Goal: Transaction & Acquisition: Obtain resource

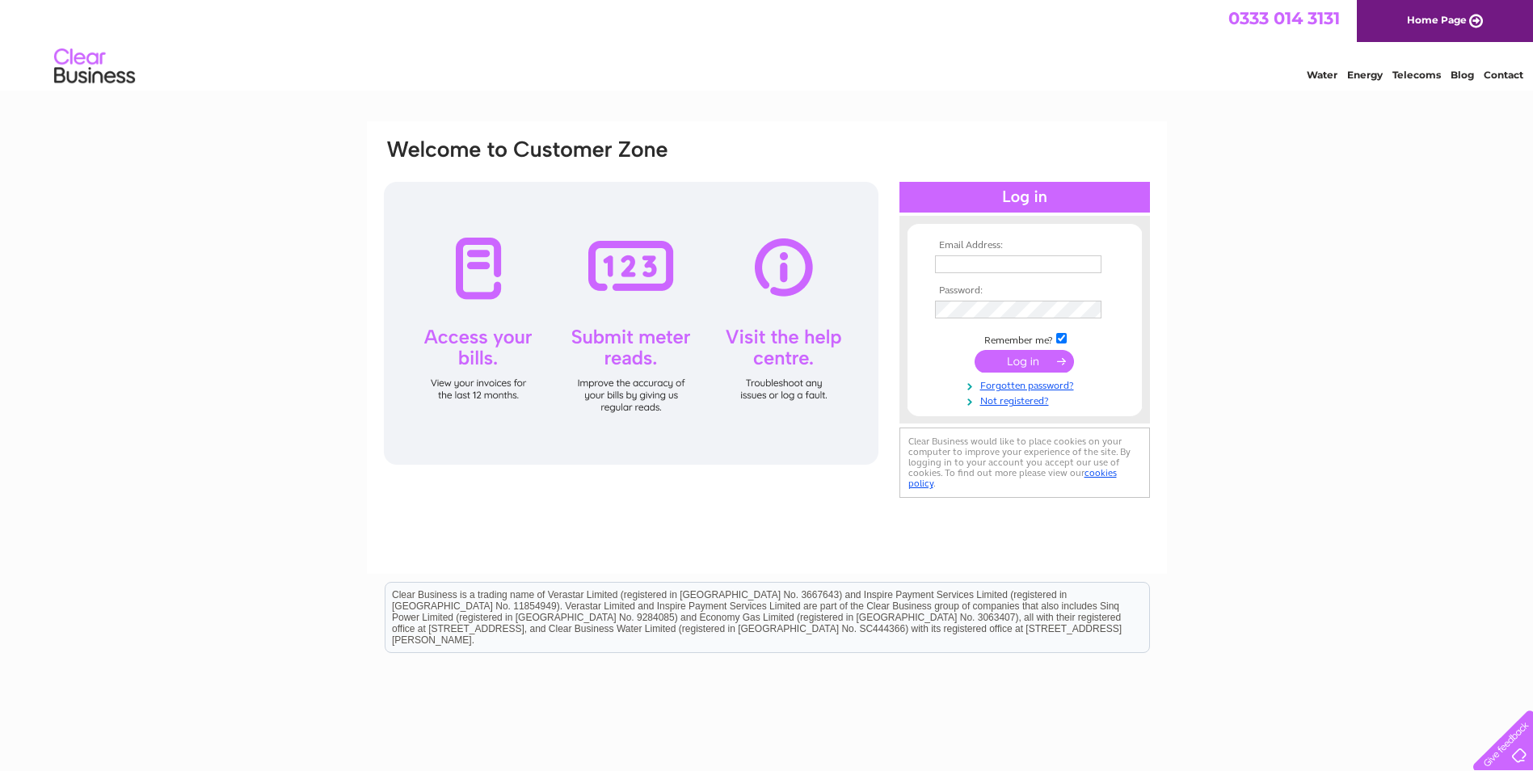
type input "stephen.morrice@electric-center.co.uk"
click at [1018, 364] on input "submit" at bounding box center [1024, 361] width 99 height 23
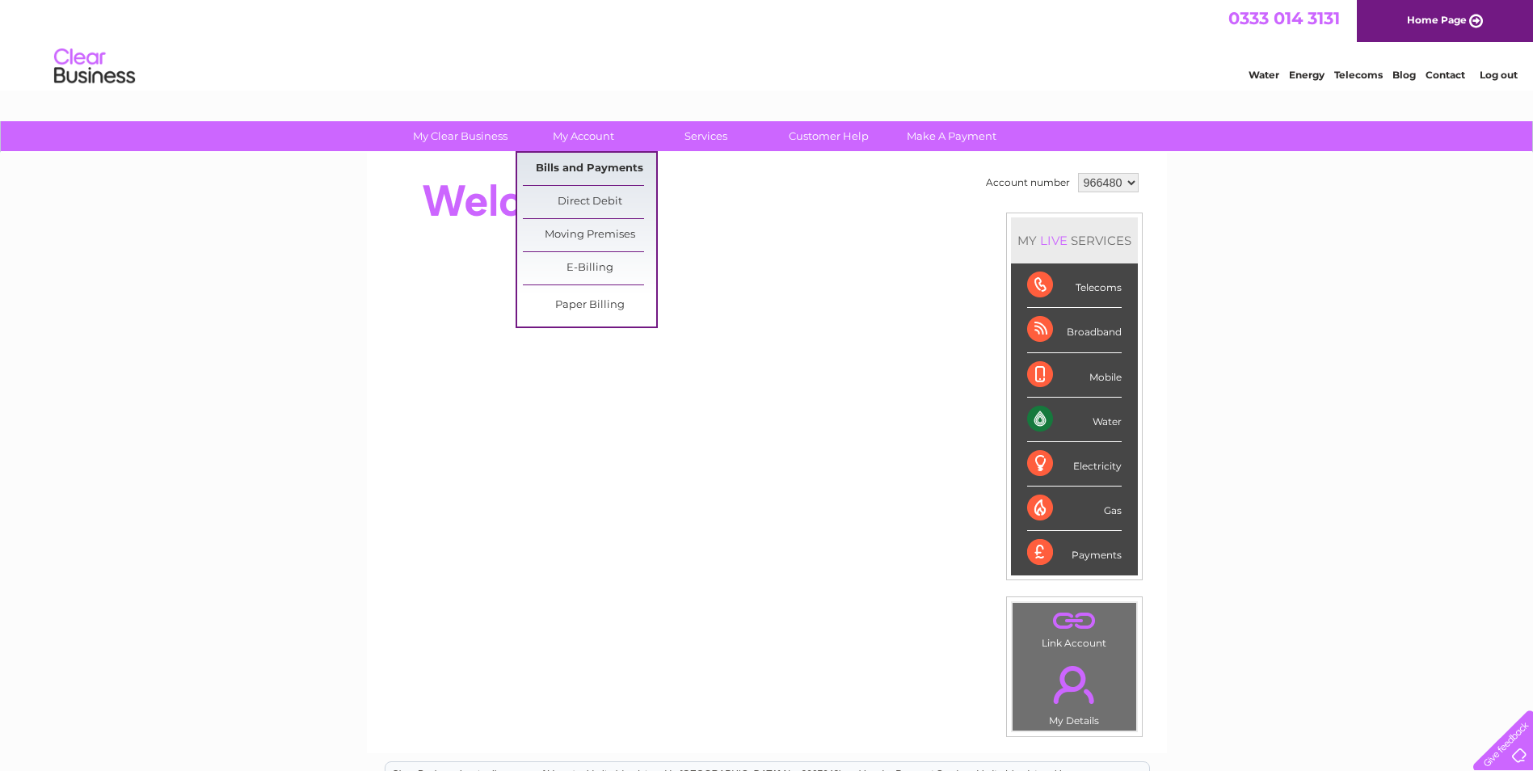
click at [588, 170] on link "Bills and Payments" at bounding box center [589, 169] width 133 height 32
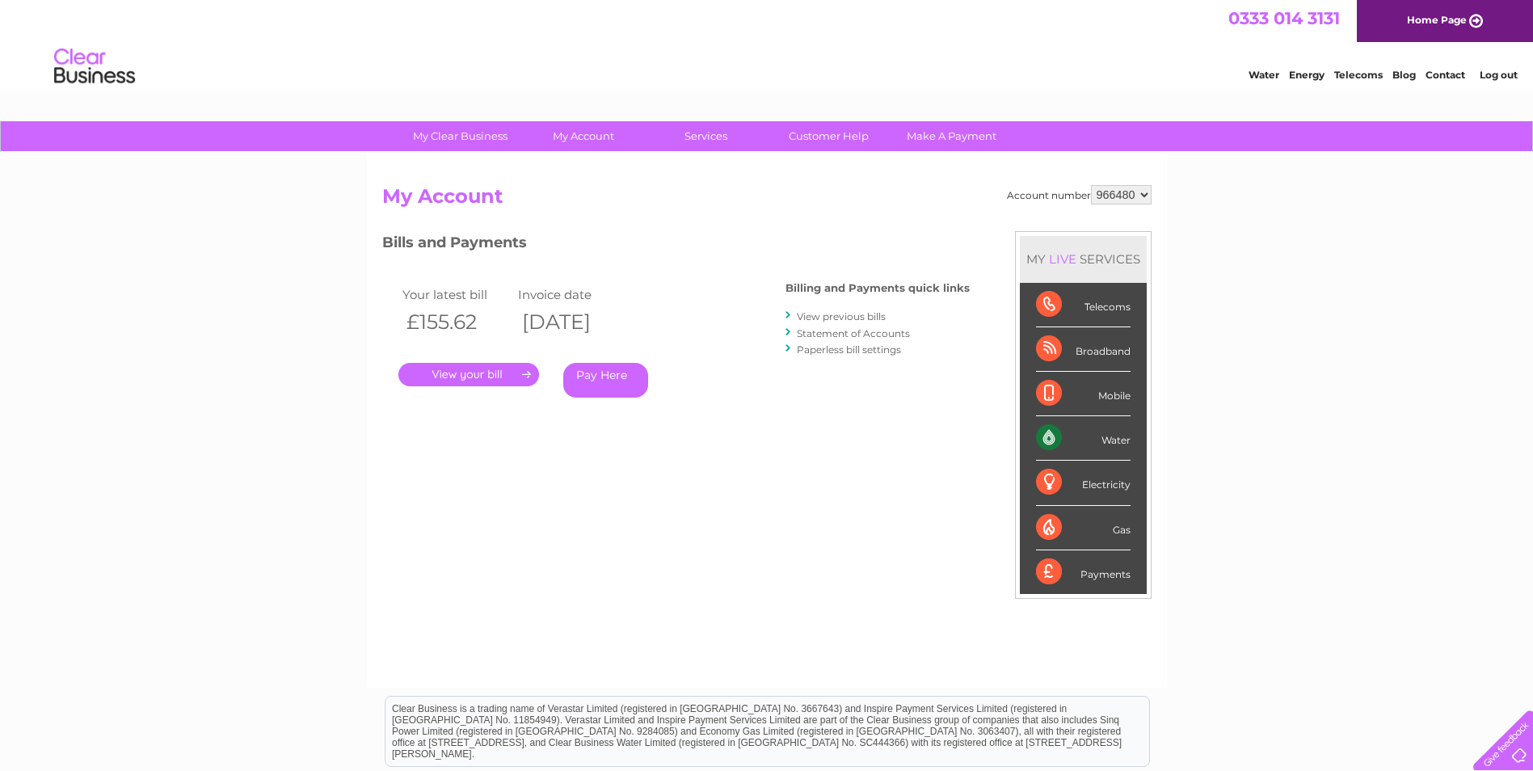
click at [502, 372] on link "." at bounding box center [468, 374] width 141 height 23
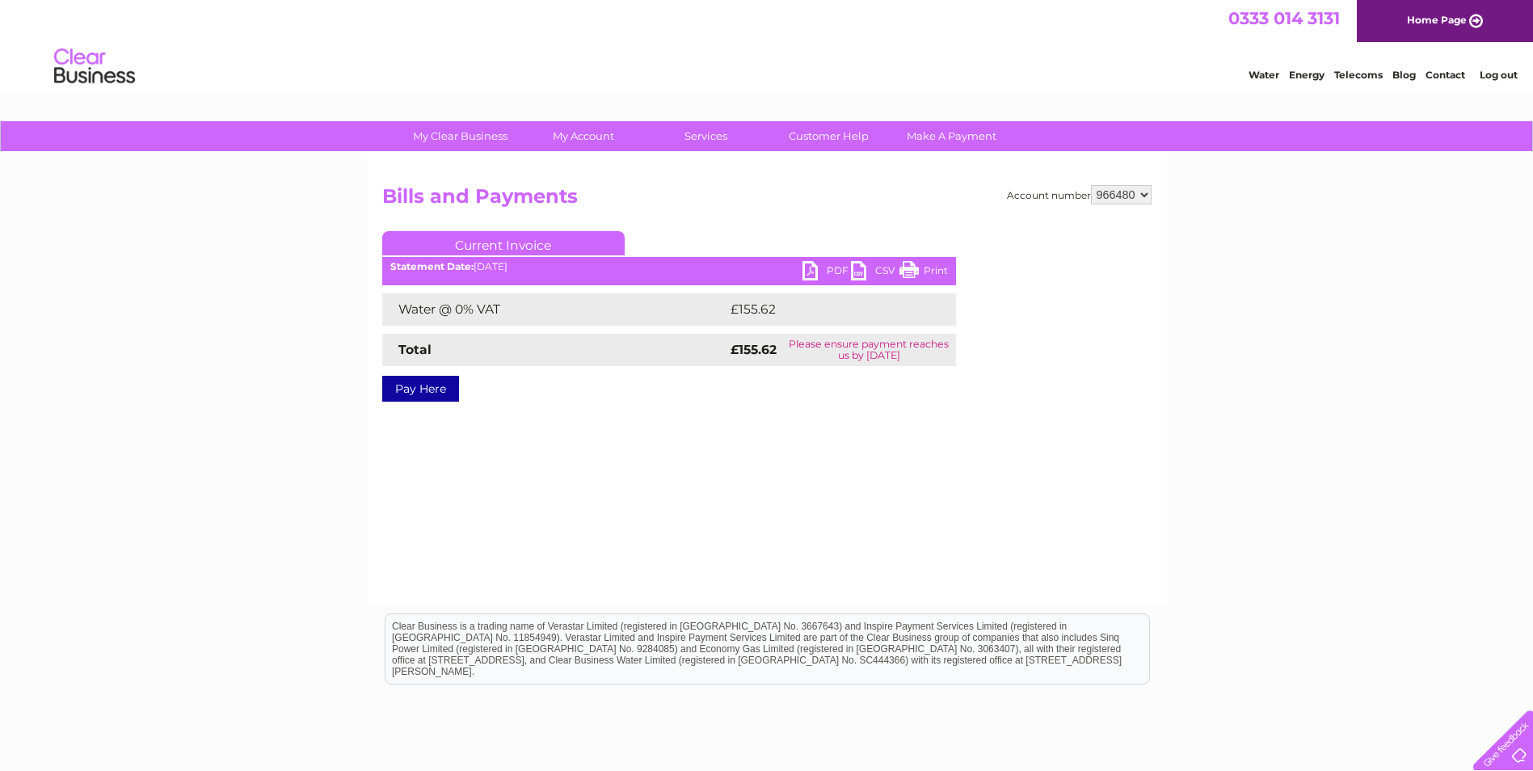
click at [829, 267] on link "PDF" at bounding box center [827, 272] width 48 height 23
